Goal: Information Seeking & Learning: Check status

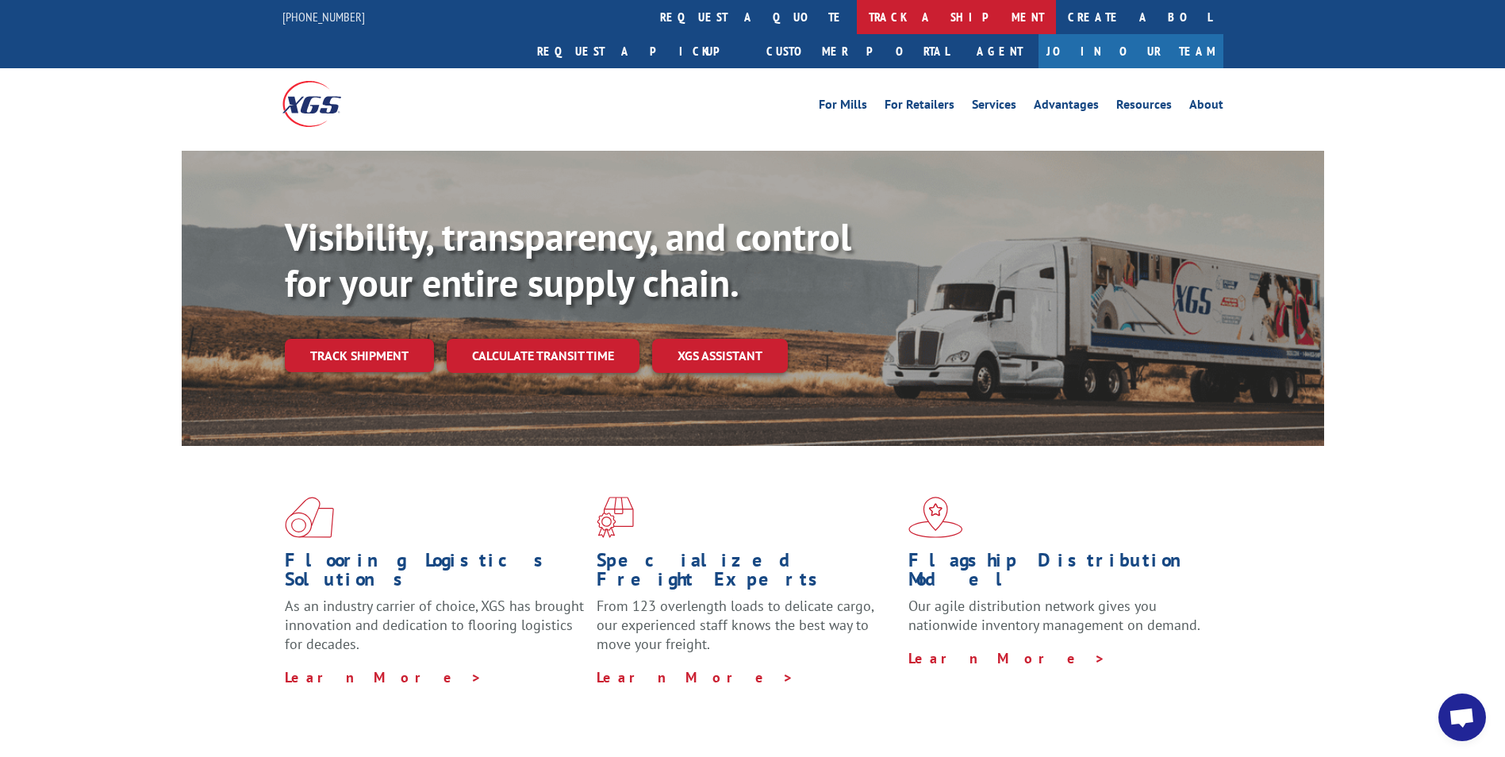
click at [857, 18] on link "track a shipment" at bounding box center [956, 17] width 199 height 34
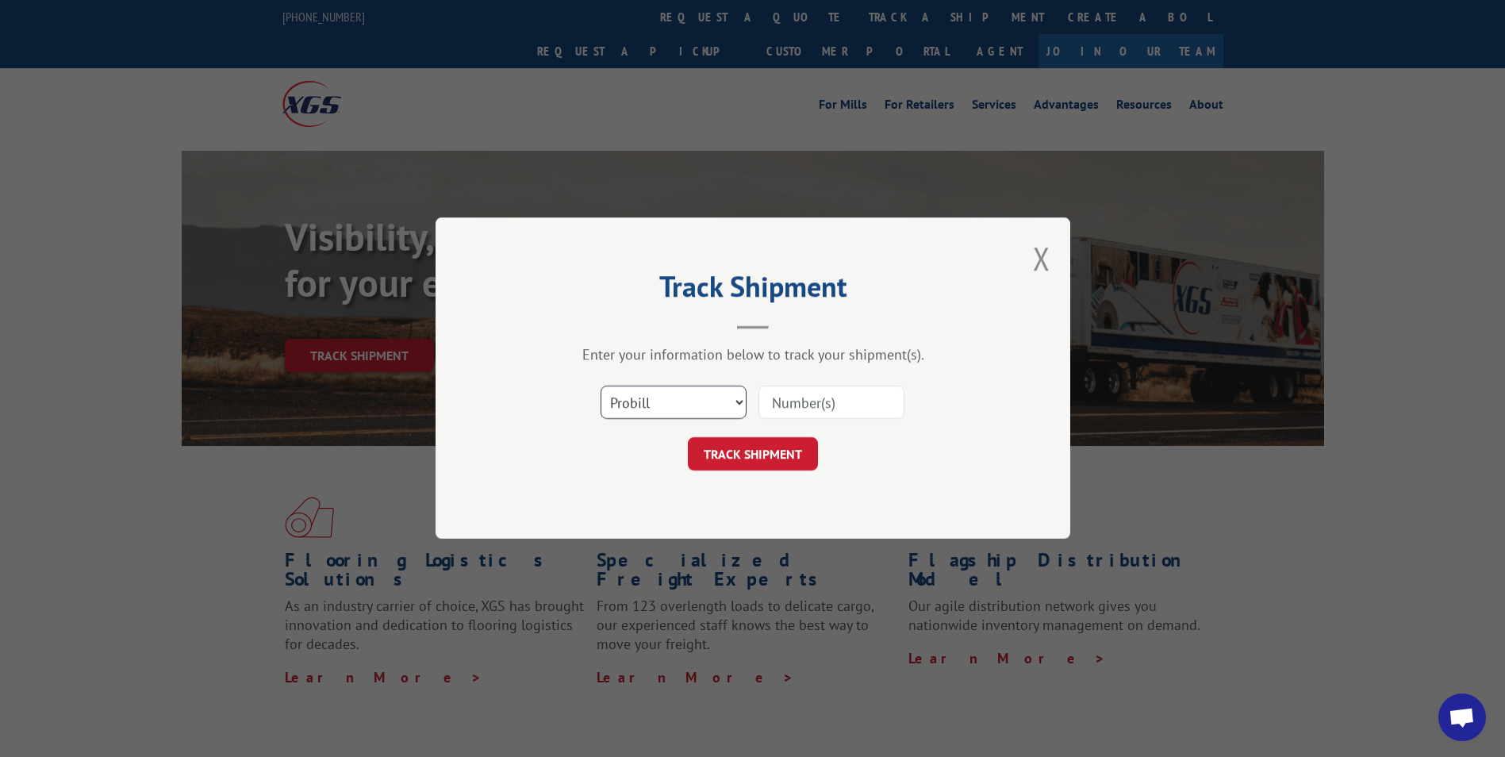
click at [724, 401] on select "Select category... Probill BOL PO" at bounding box center [674, 402] width 146 height 33
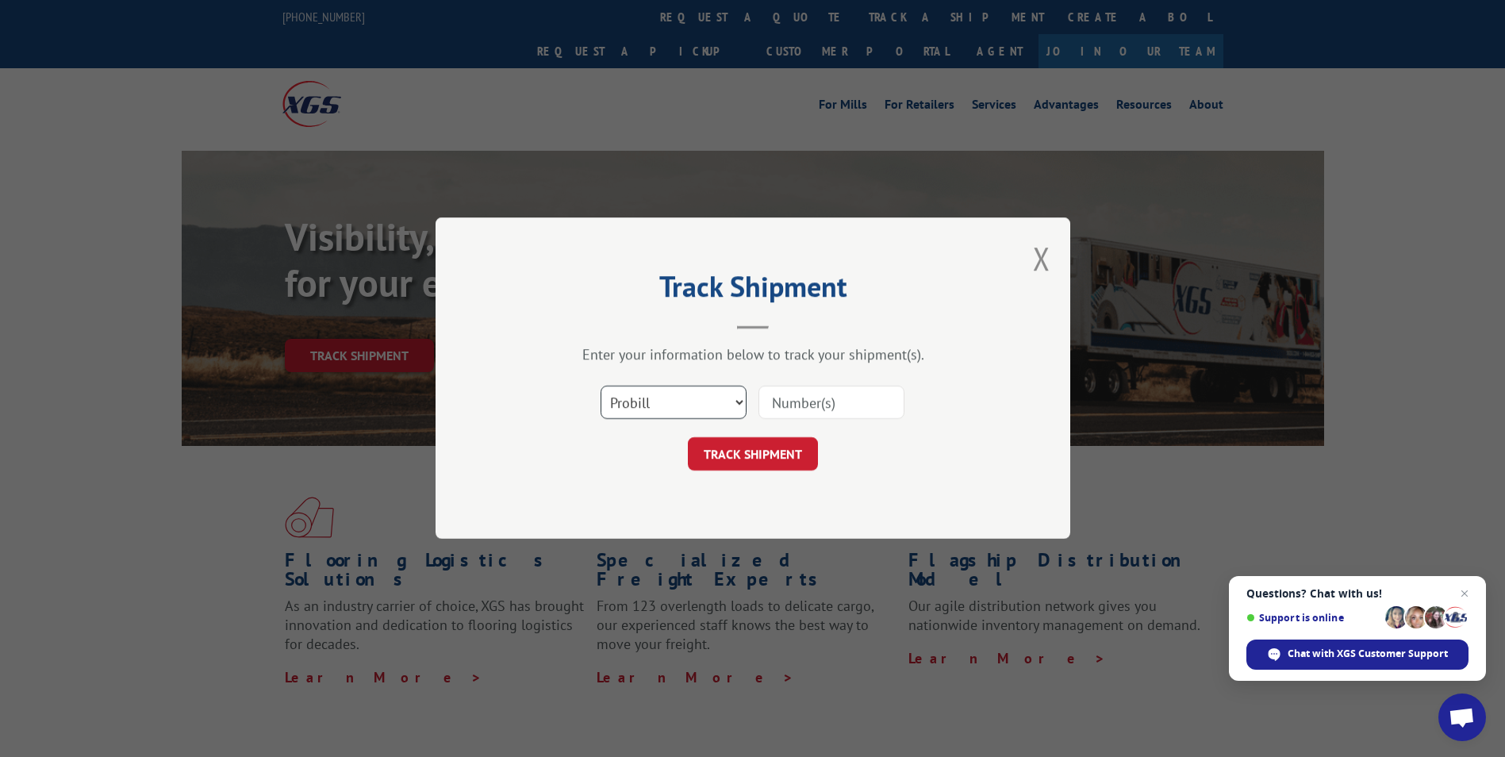
select select "bol"
click at [601, 386] on select "Select category... Probill BOL PO" at bounding box center [674, 402] width 146 height 33
click at [806, 407] on input at bounding box center [831, 402] width 146 height 33
paste input "6016709"
type input "6016709"
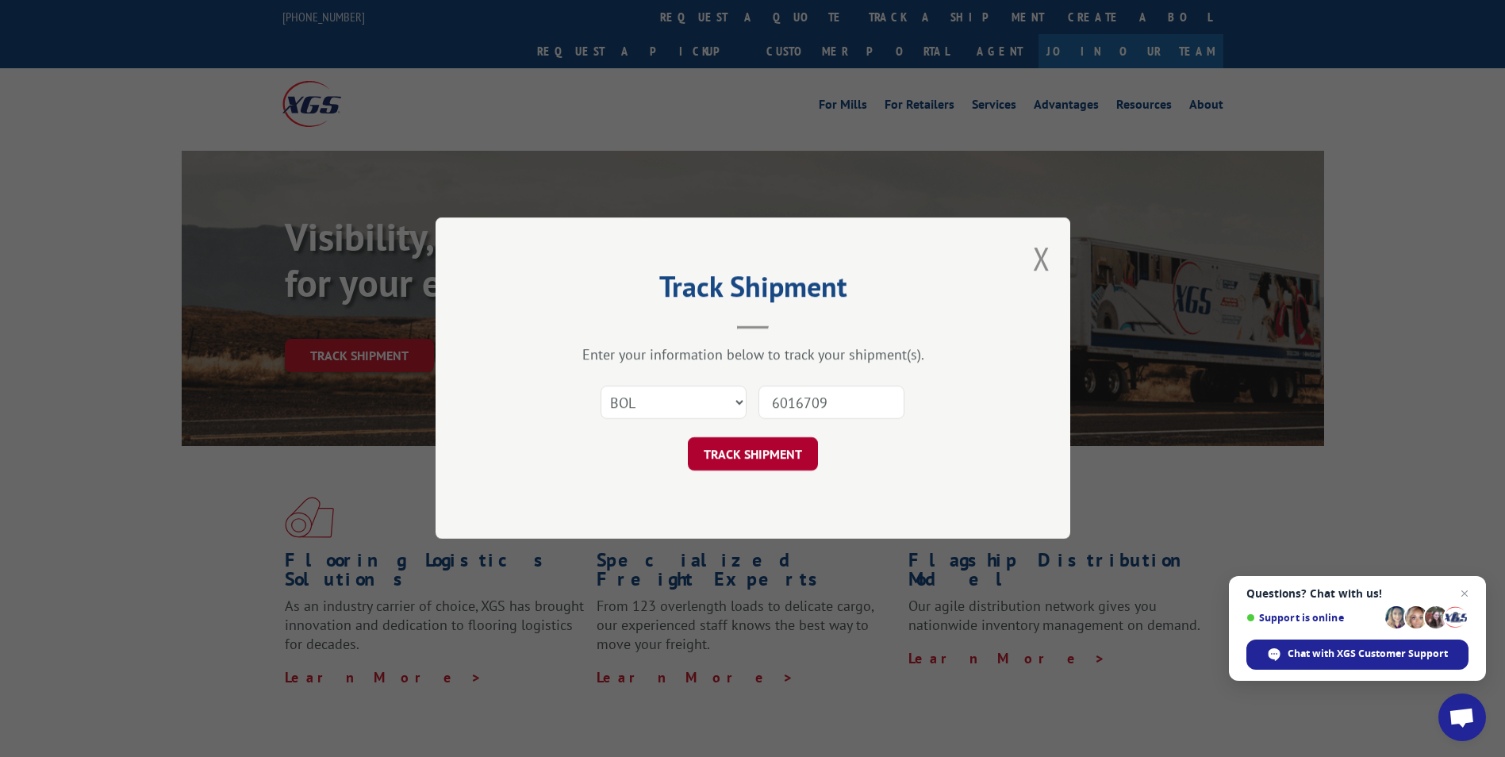
click at [776, 462] on button "TRACK SHIPMENT" at bounding box center [753, 454] width 130 height 33
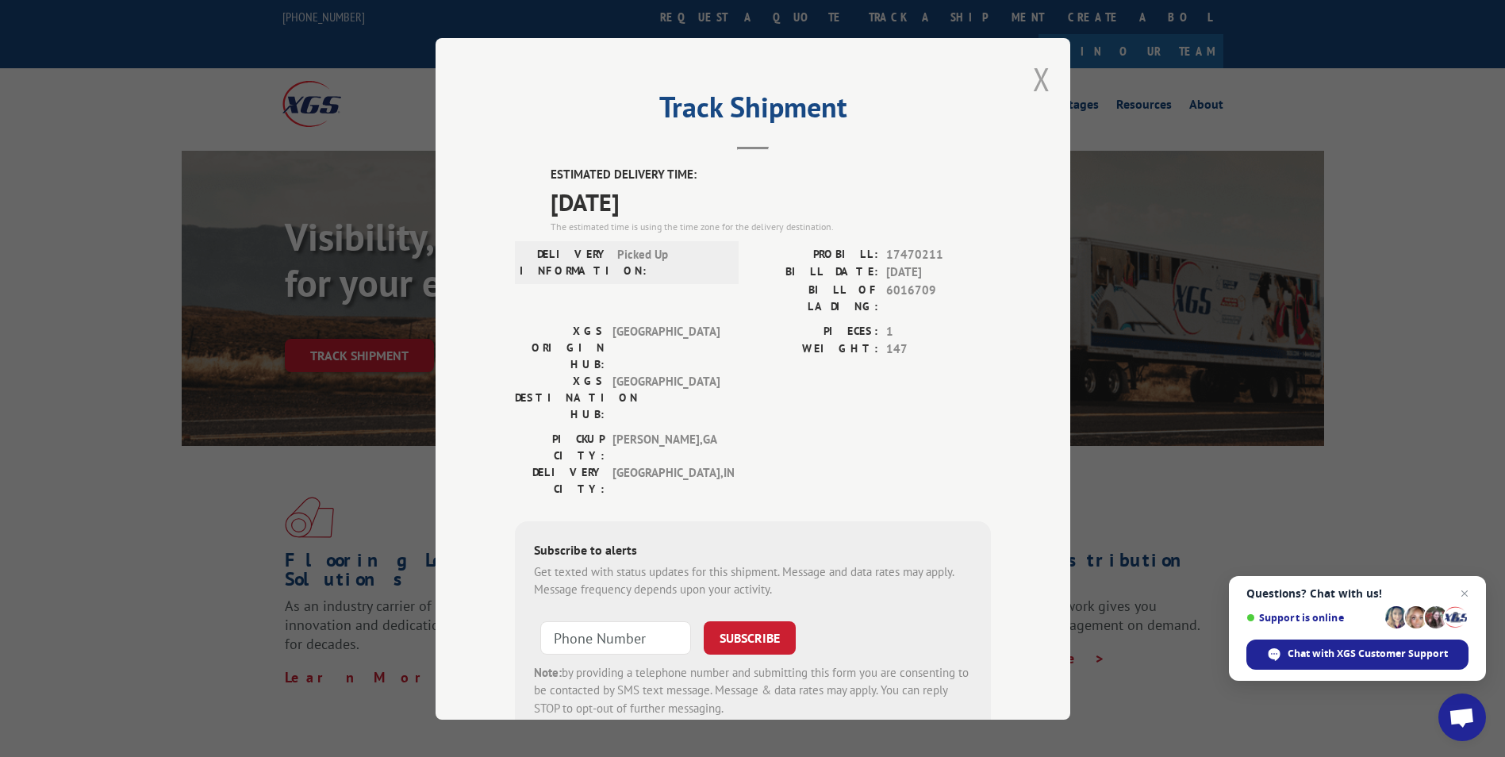
click at [1037, 76] on button "Close modal" at bounding box center [1041, 79] width 17 height 42
